Goal: Find specific page/section: Find specific page/section

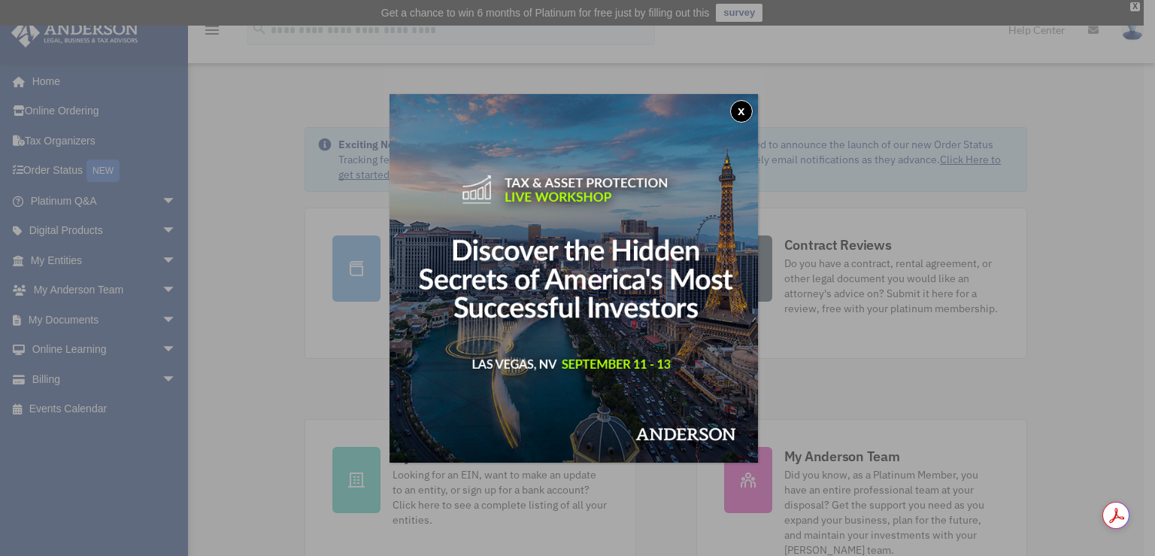
click at [751, 110] on button "x" at bounding box center [741, 111] width 23 height 23
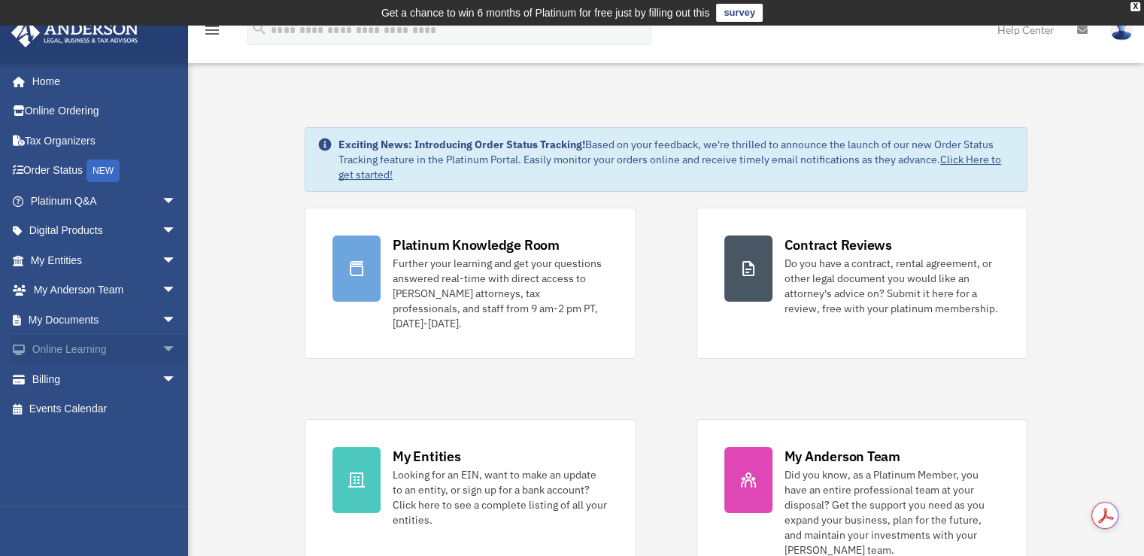
click at [162, 350] on span "arrow_drop_down" at bounding box center [177, 350] width 30 height 31
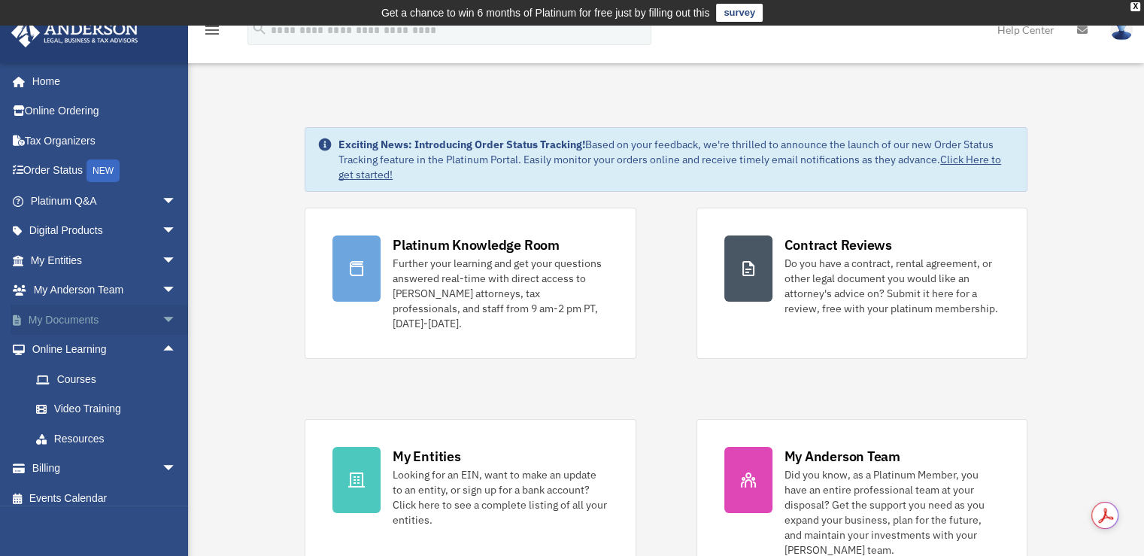
click at [162, 320] on span "arrow_drop_down" at bounding box center [177, 320] width 30 height 31
click at [92, 411] on link "Forms Library" at bounding box center [110, 409] width 178 height 30
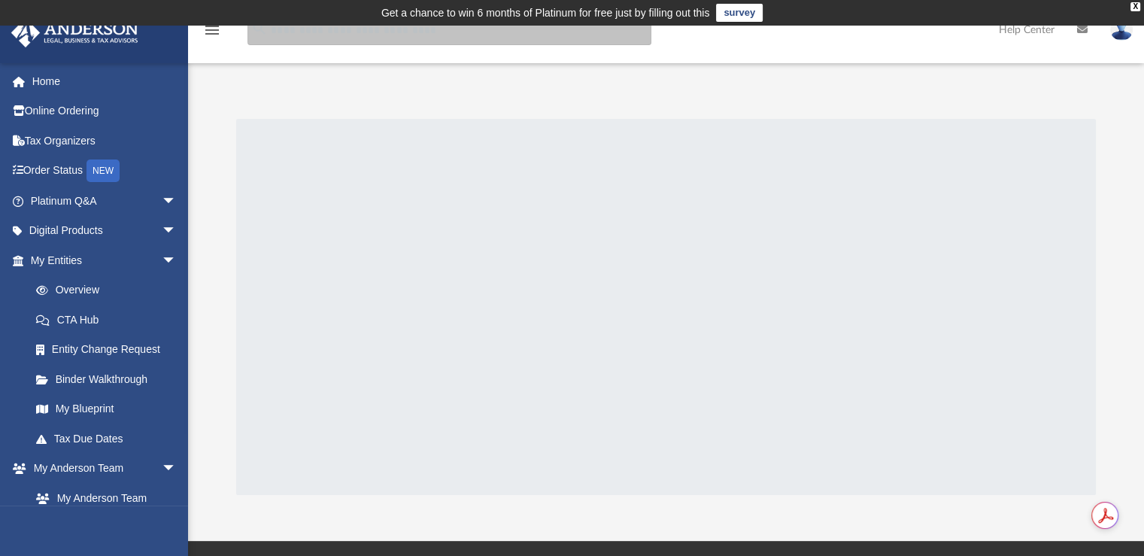
click at [335, 36] on input "search" at bounding box center [449, 30] width 404 height 30
type input "**********"
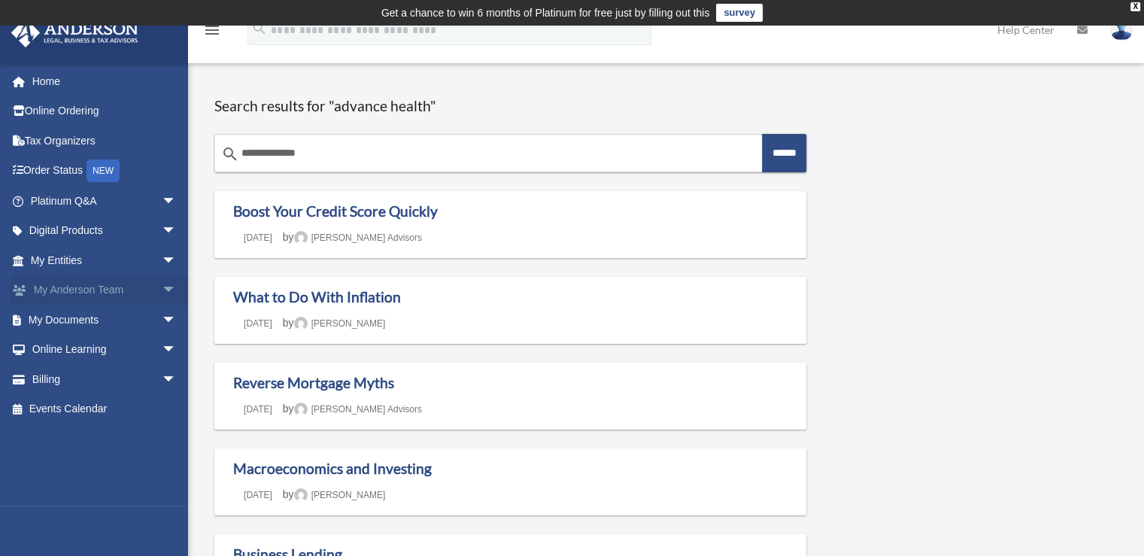
click at [162, 290] on span "arrow_drop_down" at bounding box center [177, 290] width 30 height 31
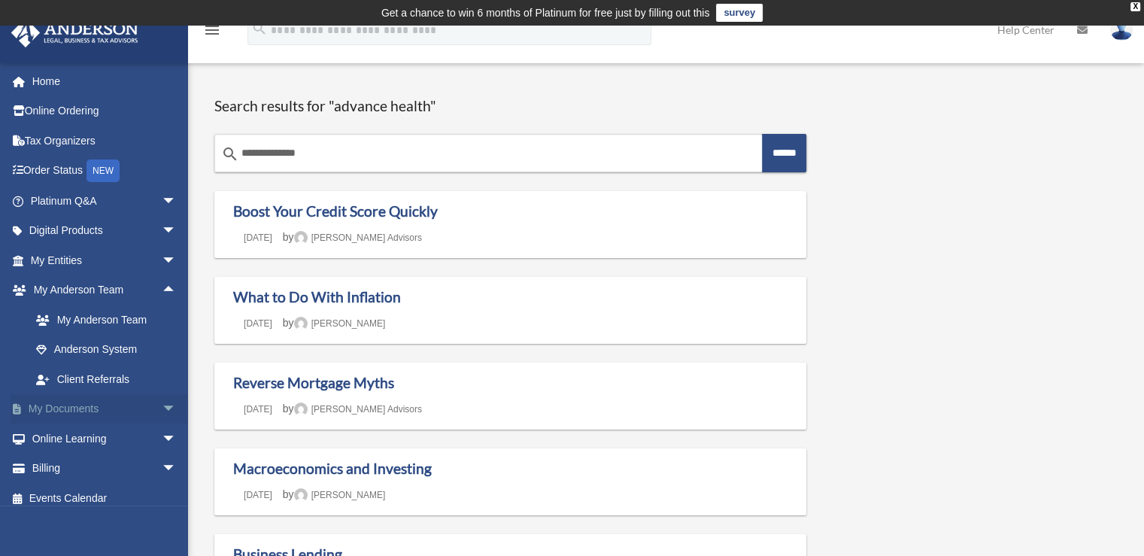
click at [162, 404] on span "arrow_drop_down" at bounding box center [177, 409] width 30 height 31
click at [84, 496] on link "Forms Library" at bounding box center [110, 498] width 178 height 30
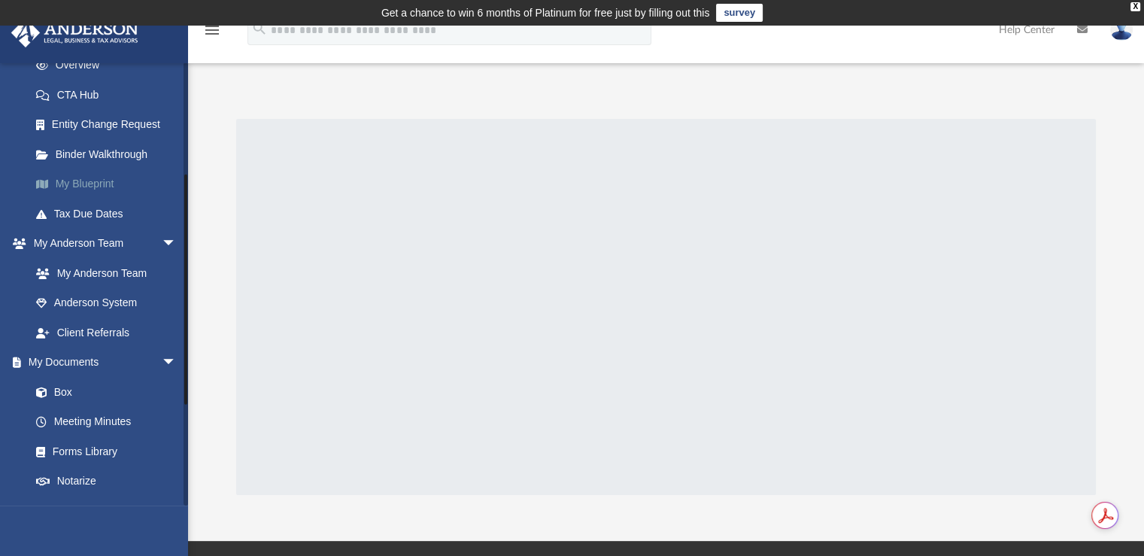
scroll to position [251, 0]
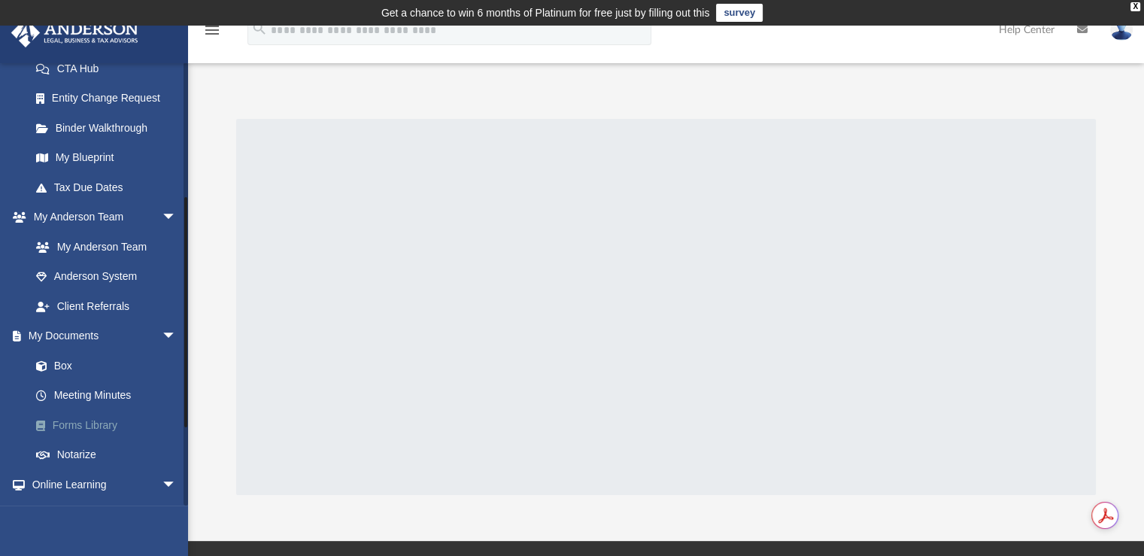
click at [74, 426] on link "Forms Library" at bounding box center [110, 425] width 178 height 30
click at [162, 480] on span "arrow_drop_down" at bounding box center [177, 484] width 30 height 31
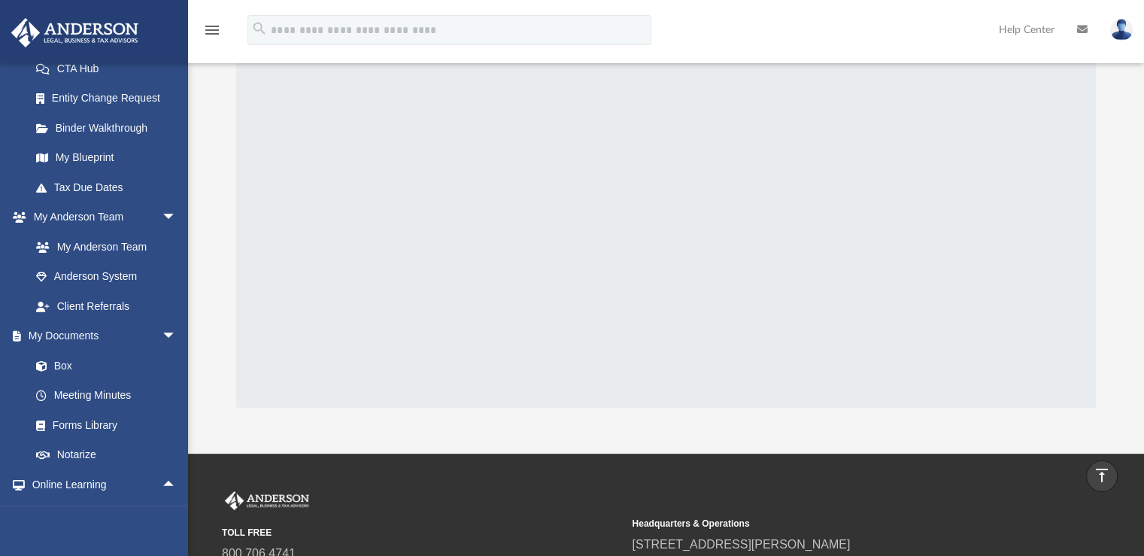
scroll to position [0, 0]
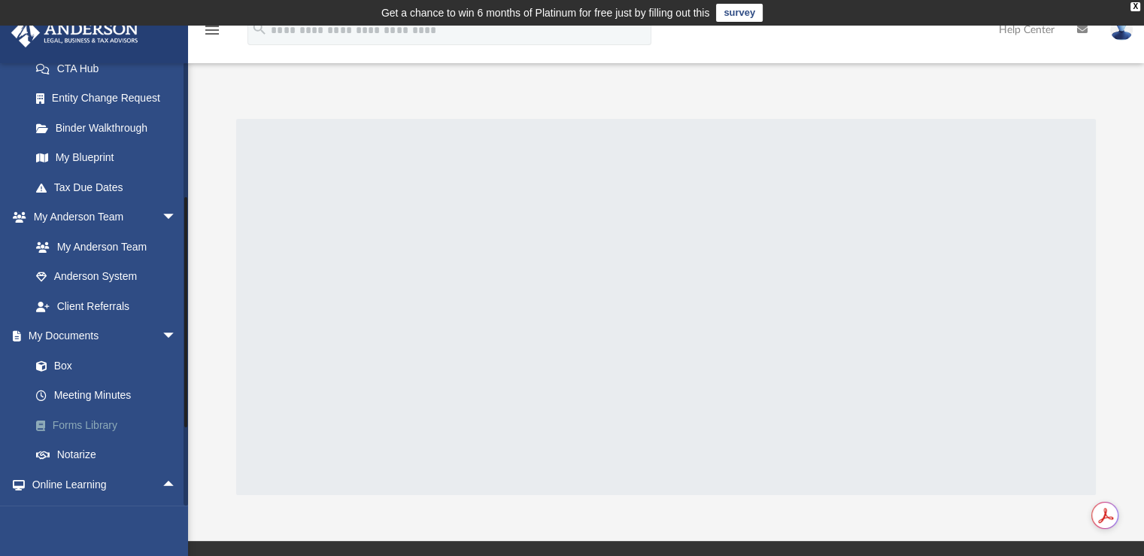
click at [68, 423] on link "Forms Library" at bounding box center [110, 425] width 178 height 30
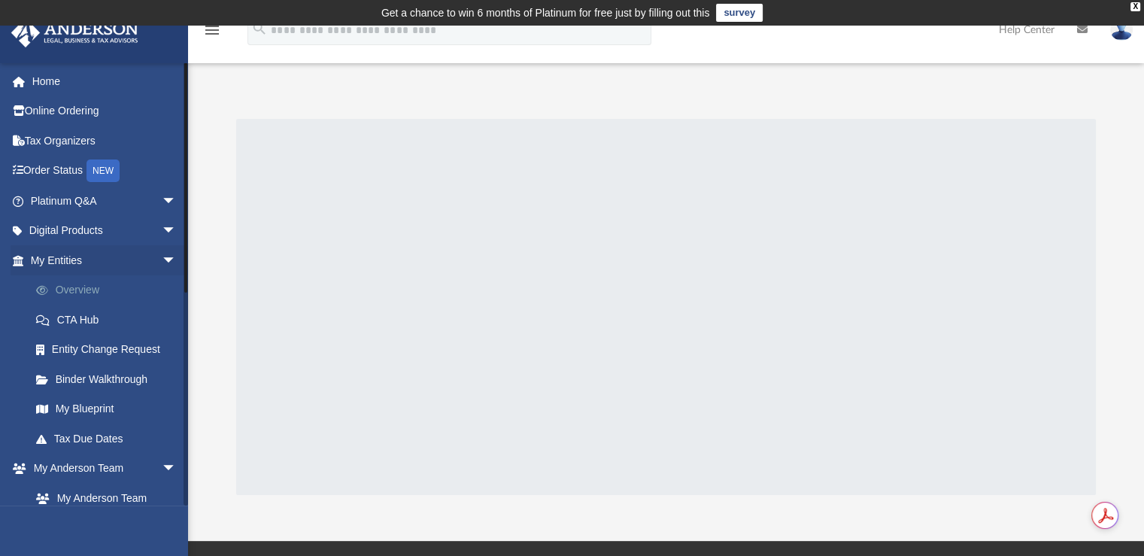
click at [58, 286] on link "Overview" at bounding box center [110, 290] width 178 height 30
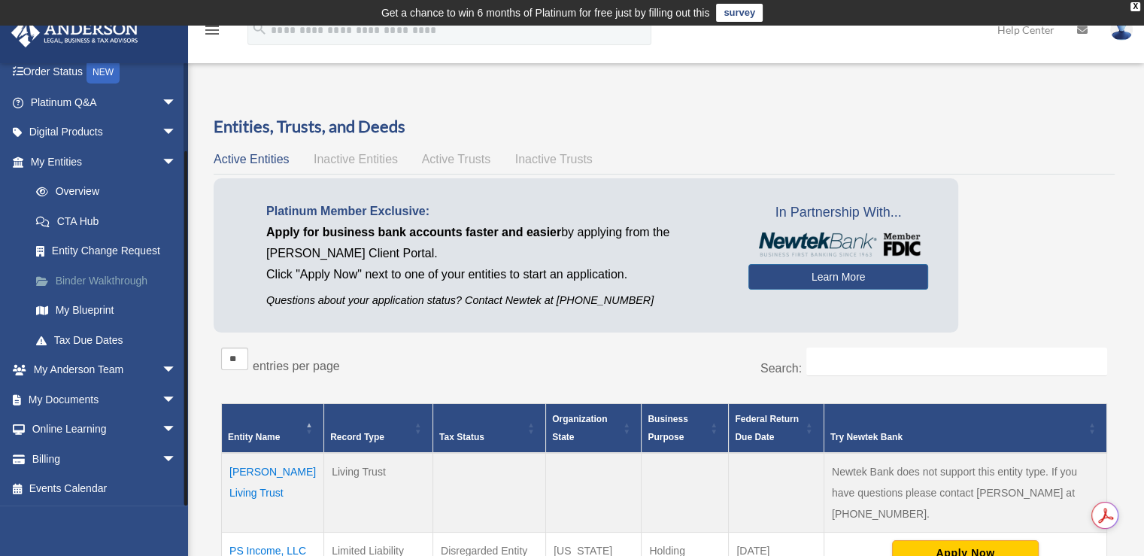
scroll to position [99, 0]
click at [162, 103] on span "arrow_drop_down" at bounding box center [177, 101] width 30 height 31
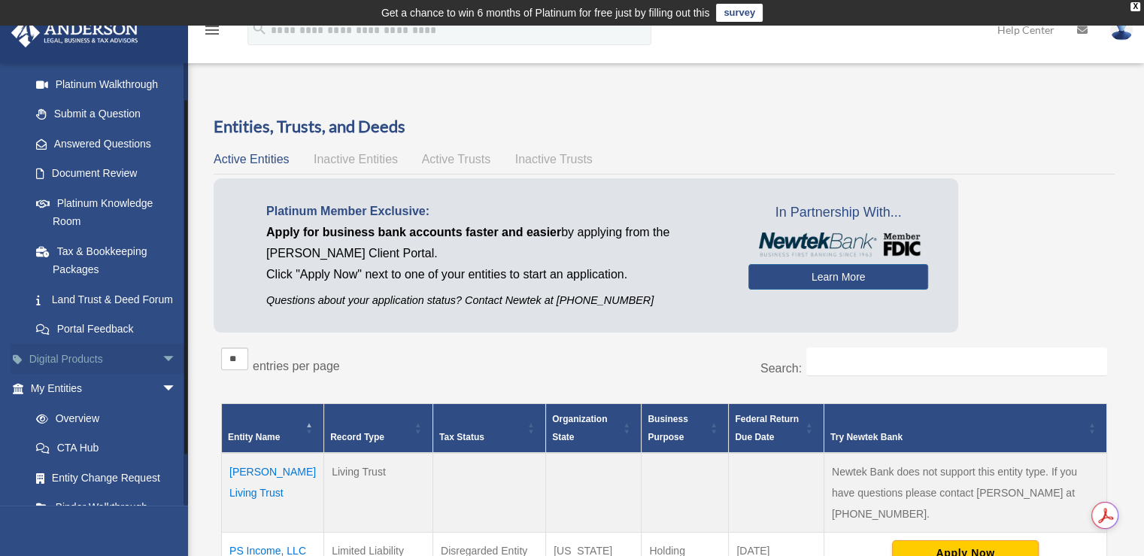
scroll to position [179, 0]
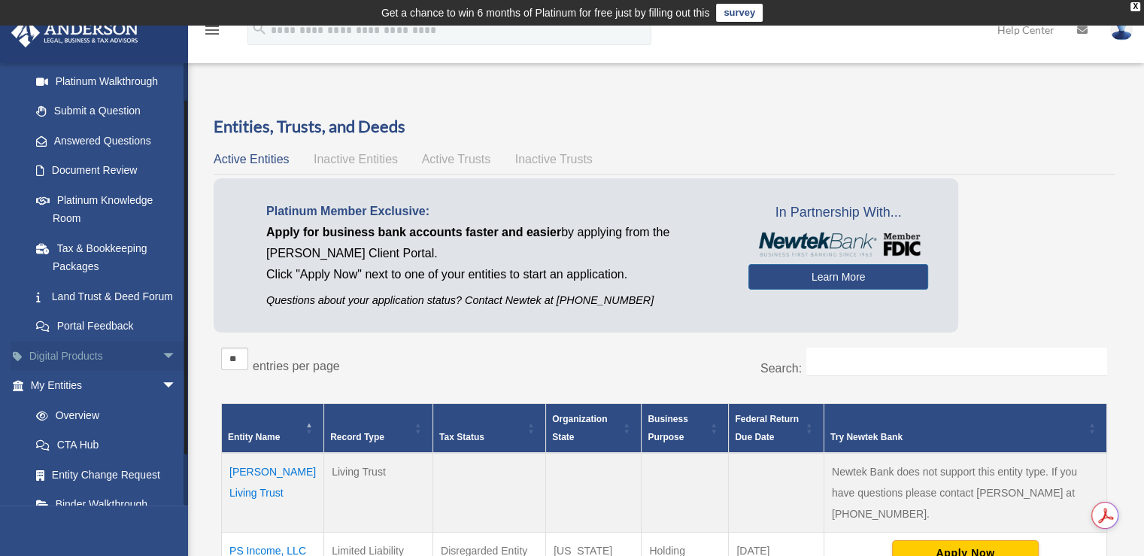
click at [95, 371] on link "Digital Products arrow_drop_down" at bounding box center [105, 356] width 189 height 30
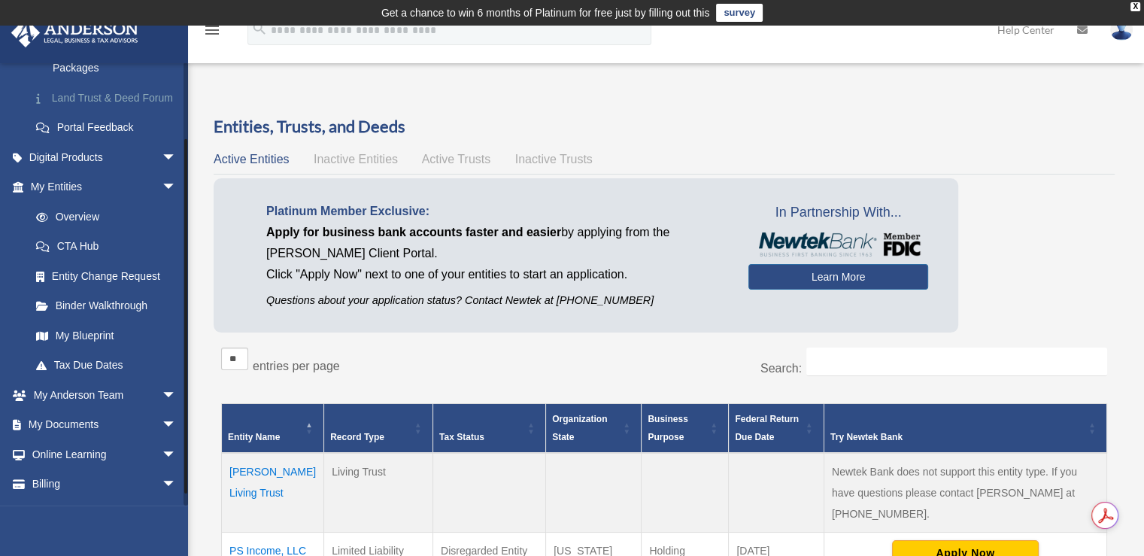
scroll to position [386, 0]
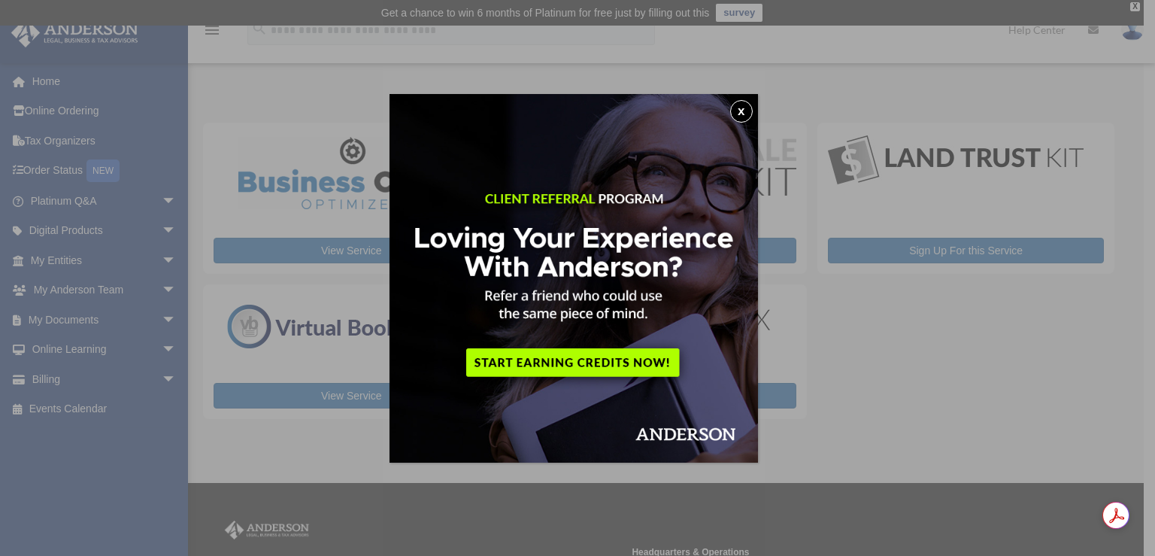
click at [753, 114] on button "x" at bounding box center [741, 111] width 23 height 23
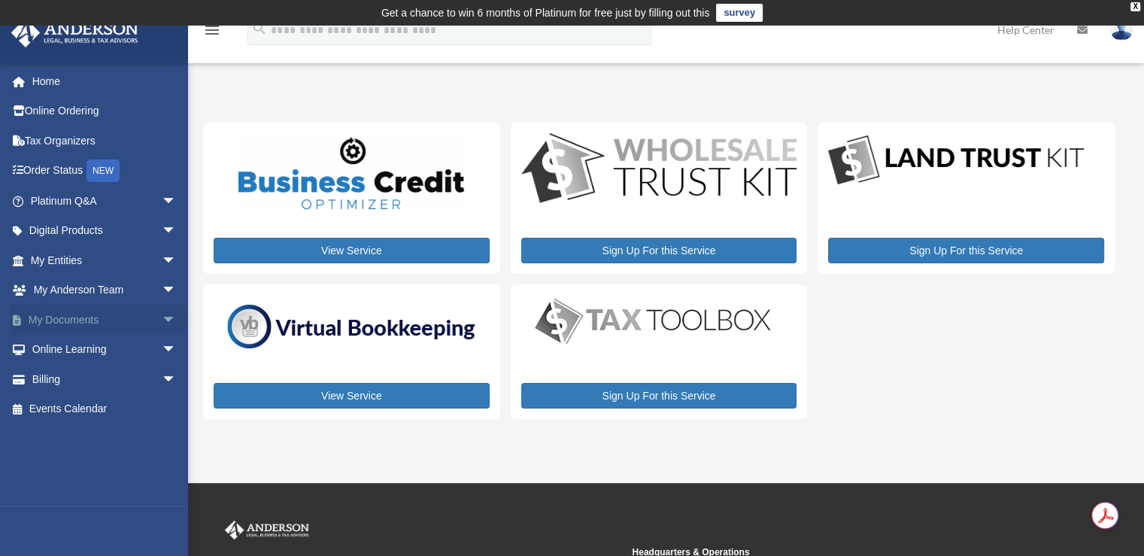
click at [162, 318] on span "arrow_drop_down" at bounding box center [177, 320] width 30 height 31
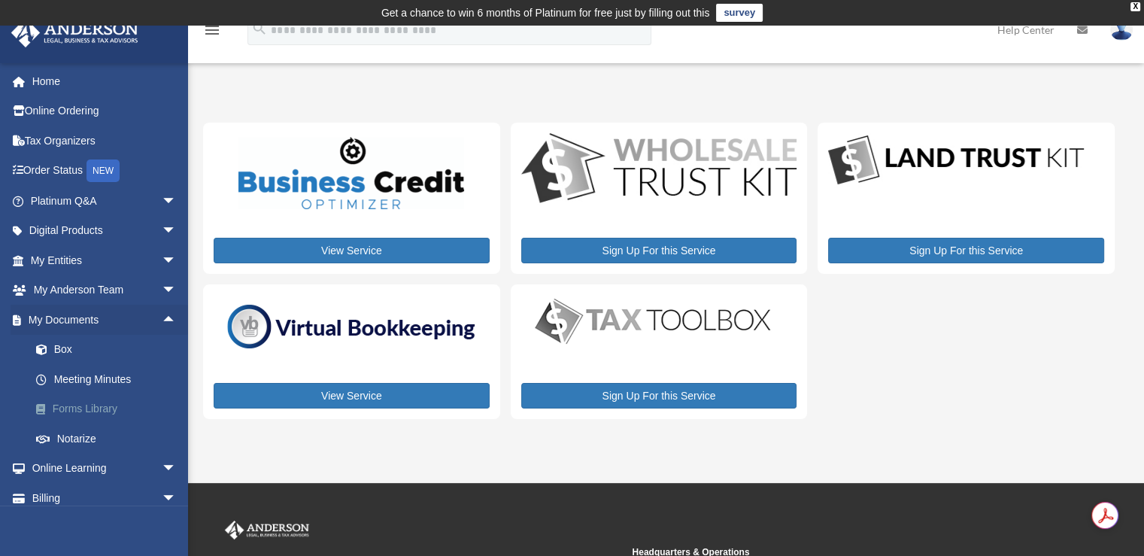
click at [97, 410] on link "Forms Library" at bounding box center [110, 409] width 178 height 30
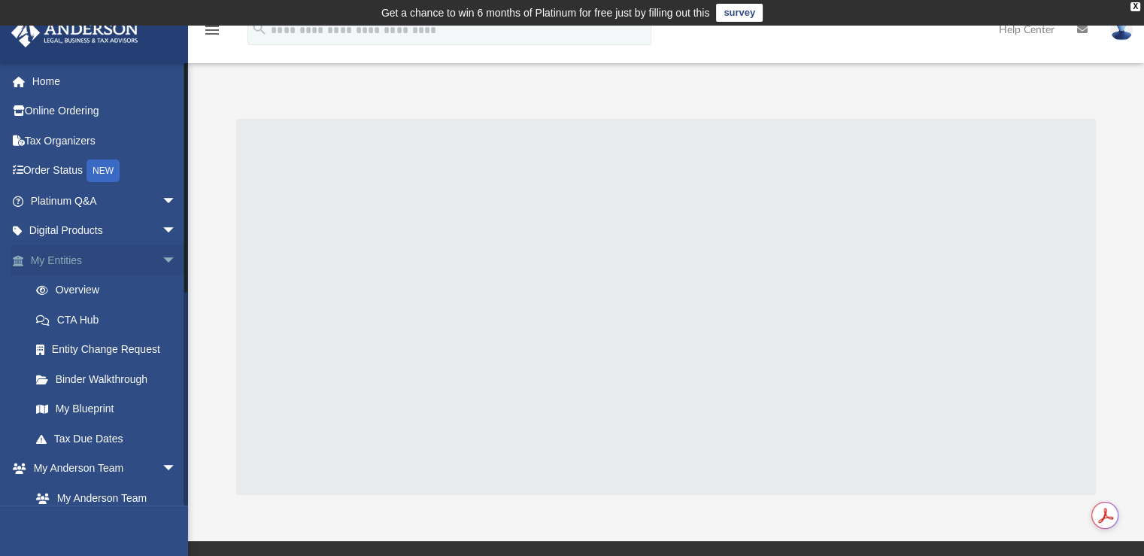
click at [162, 260] on span "arrow_drop_down" at bounding box center [177, 260] width 30 height 31
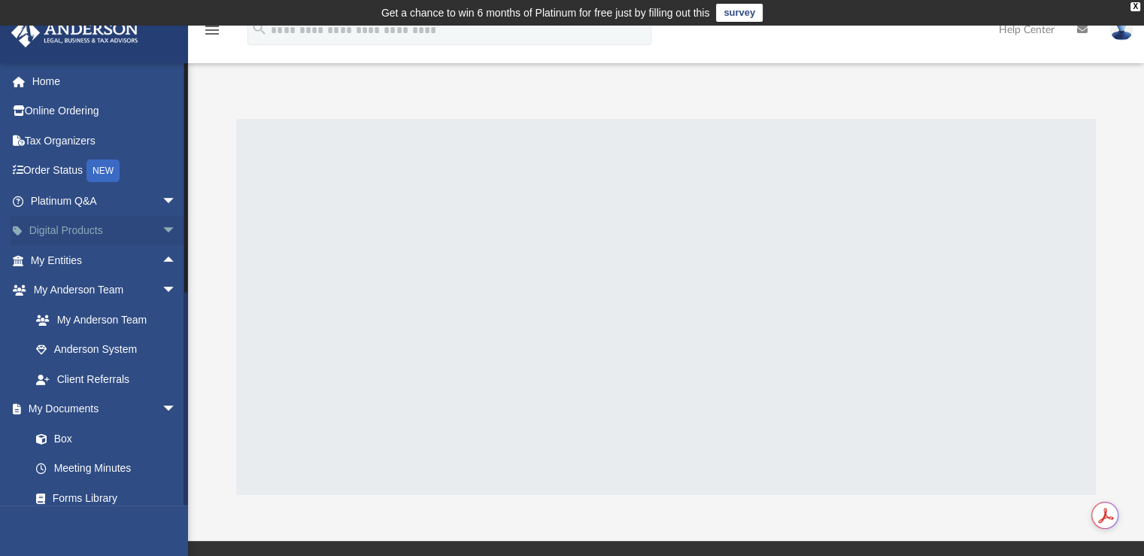
click at [162, 229] on span "arrow_drop_down" at bounding box center [177, 231] width 30 height 31
click at [162, 232] on span "arrow_drop_up" at bounding box center [177, 231] width 30 height 31
click at [84, 501] on link "Forms Library" at bounding box center [110, 498] width 178 height 30
